Goal: Entertainment & Leisure: Browse casually

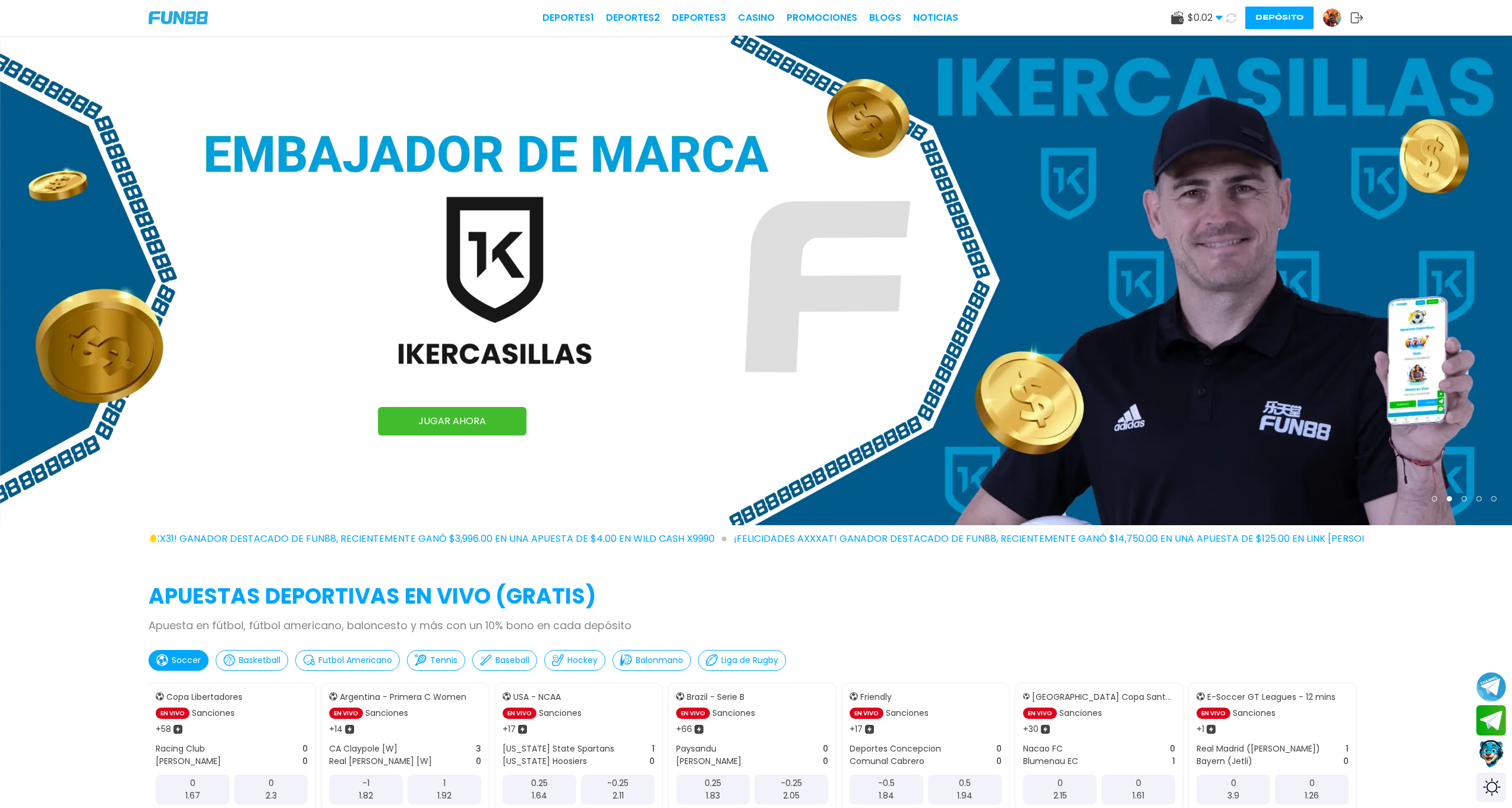
click at [1231, 18] on icon at bounding box center [1231, 18] width 11 height 11
click at [1231, 18] on icon at bounding box center [1231, 17] width 11 height 11
click at [1228, 17] on icon at bounding box center [1231, 18] width 10 height 10
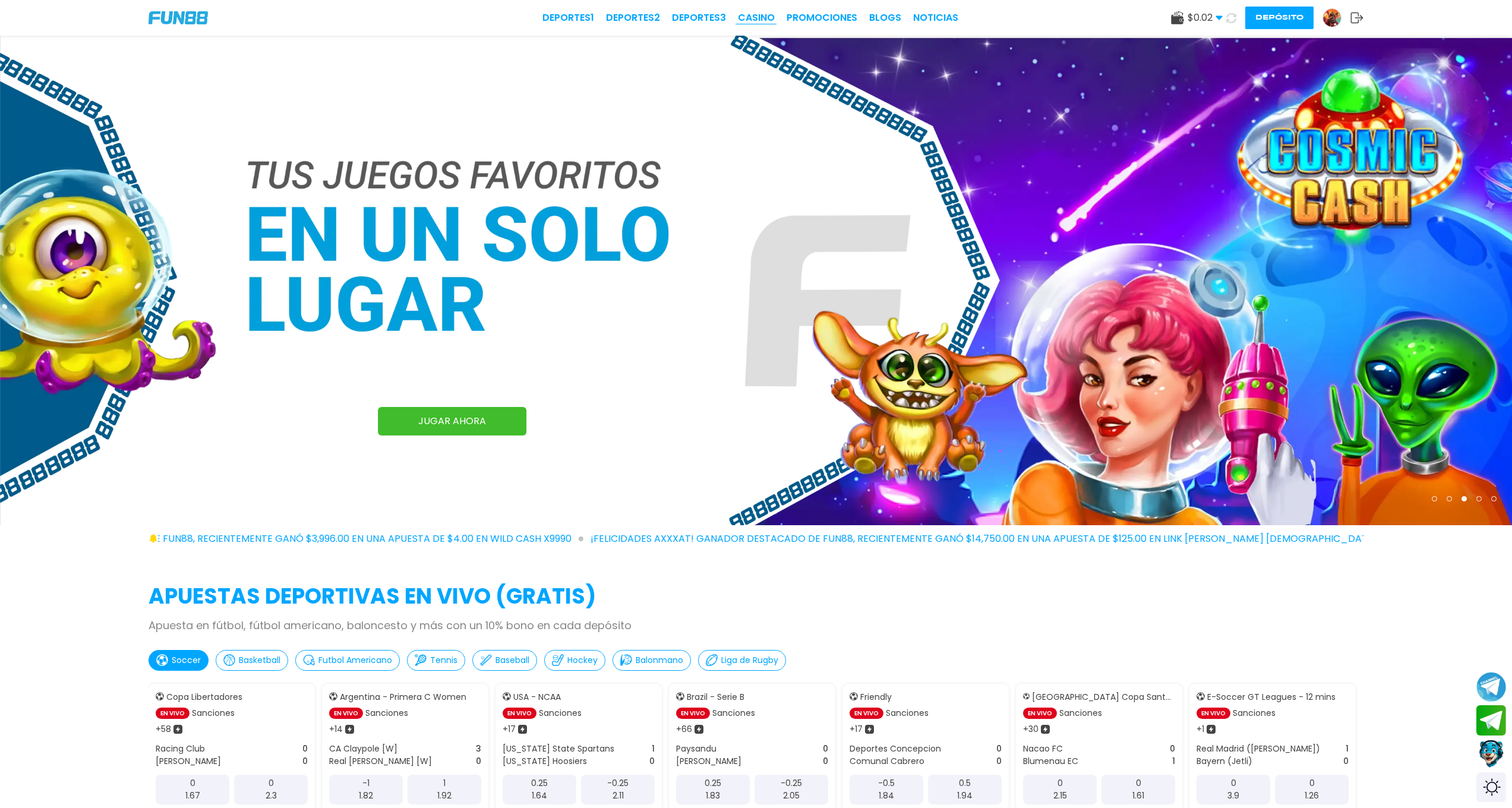
click at [761, 17] on link "CASINO" at bounding box center [756, 18] width 37 height 14
